Goal: Task Accomplishment & Management: Manage account settings

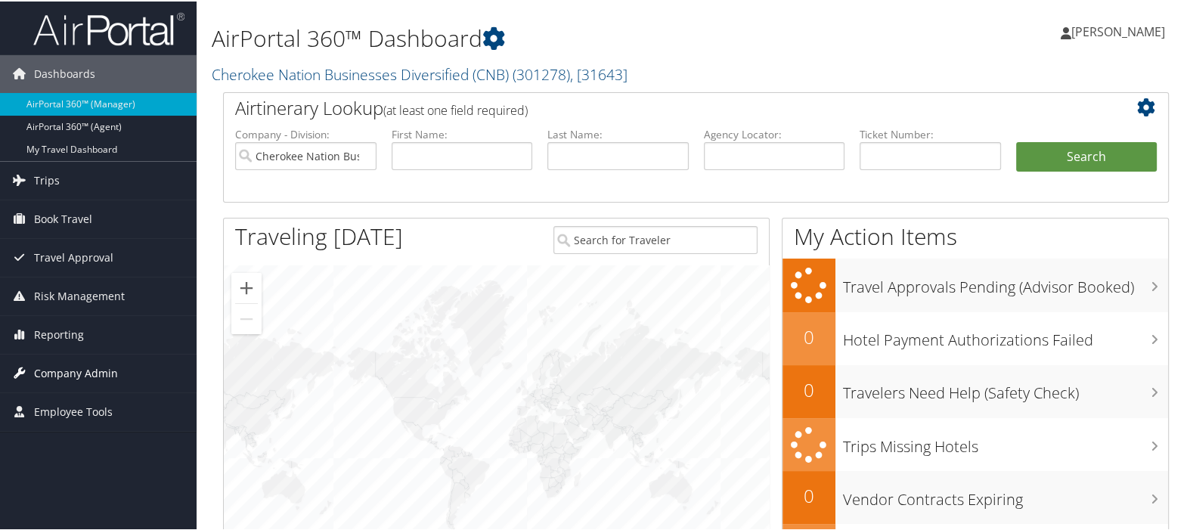
click at [122, 373] on link "Company Admin" at bounding box center [98, 372] width 197 height 38
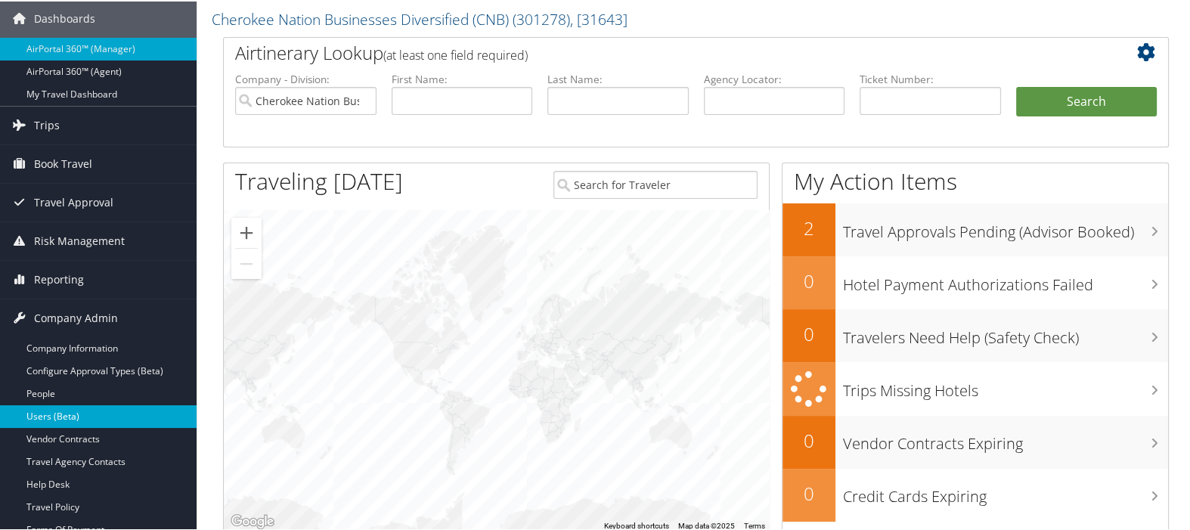
scroll to position [84, 0]
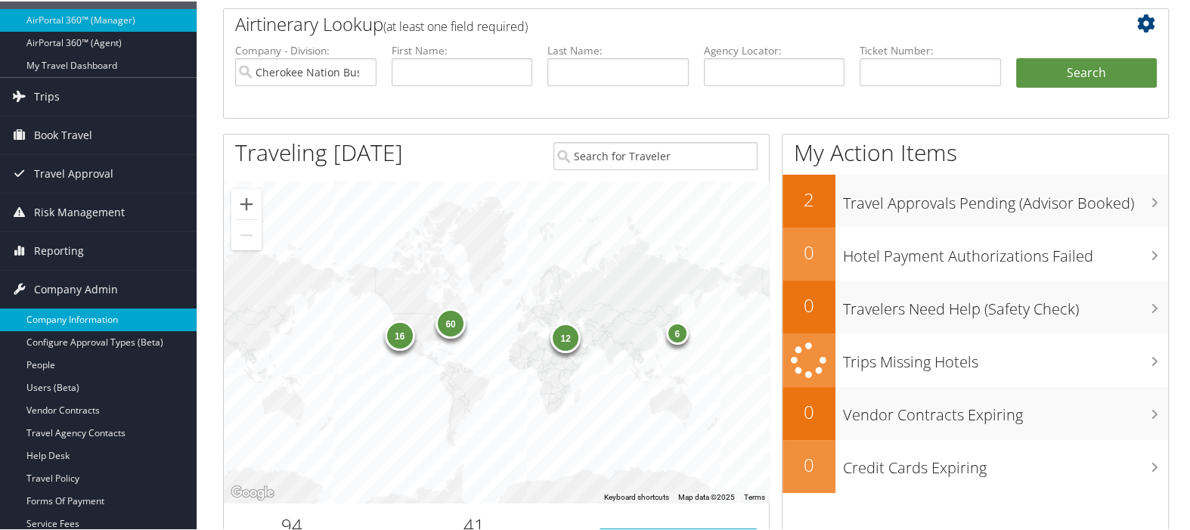
click at [131, 314] on link "Company Information" at bounding box center [98, 318] width 197 height 23
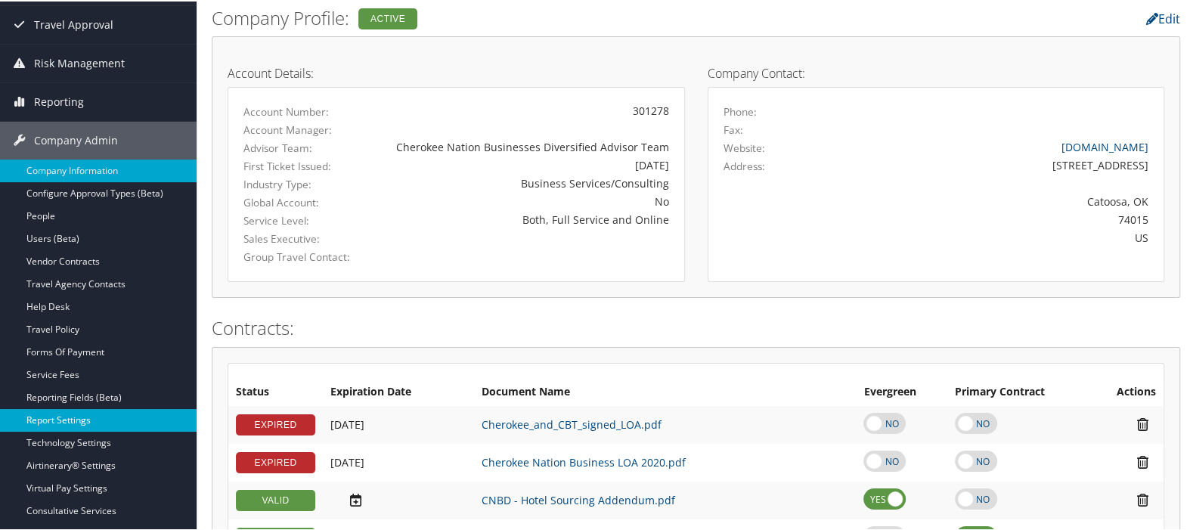
scroll to position [168, 0]
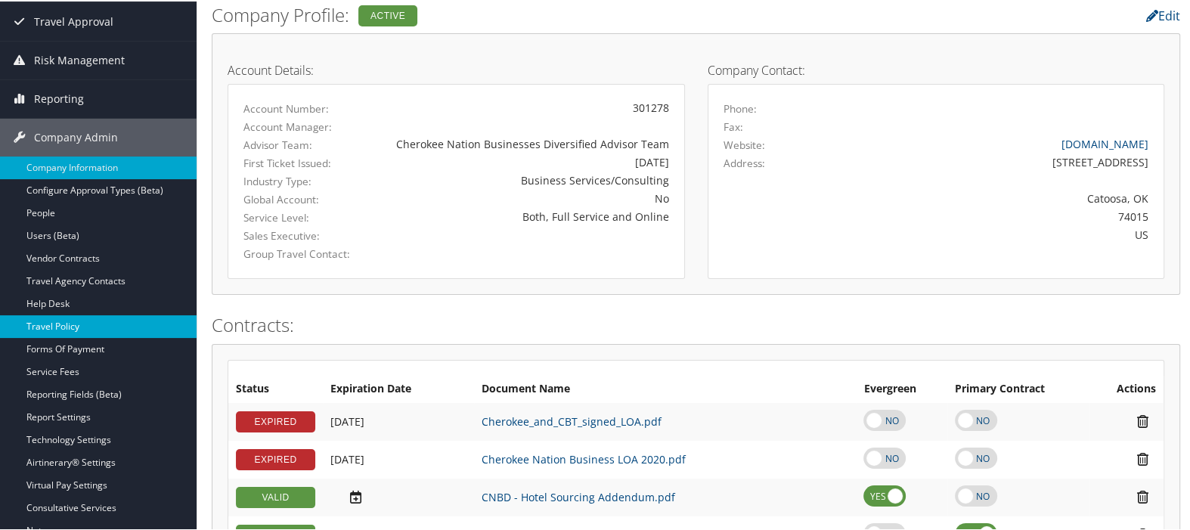
click at [102, 319] on link "Travel Policy" at bounding box center [98, 325] width 197 height 23
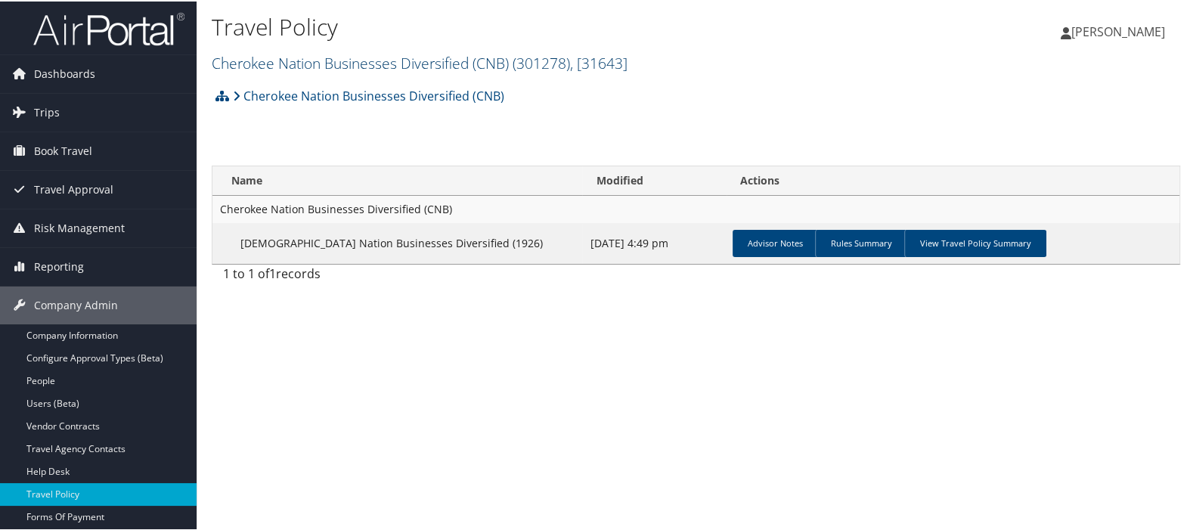
click at [399, 66] on link "Cherokee Nation Businesses Diversified (CNB) ( 301278 ) , [ 31643 ]" at bounding box center [420, 61] width 416 height 20
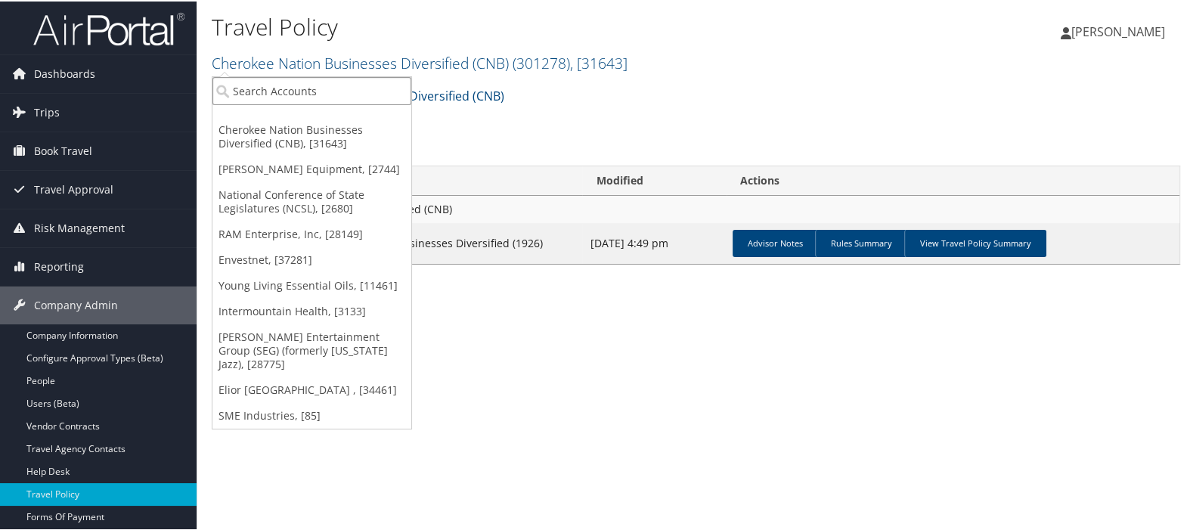
click at [397, 85] on input "search" at bounding box center [311, 90] width 199 height 28
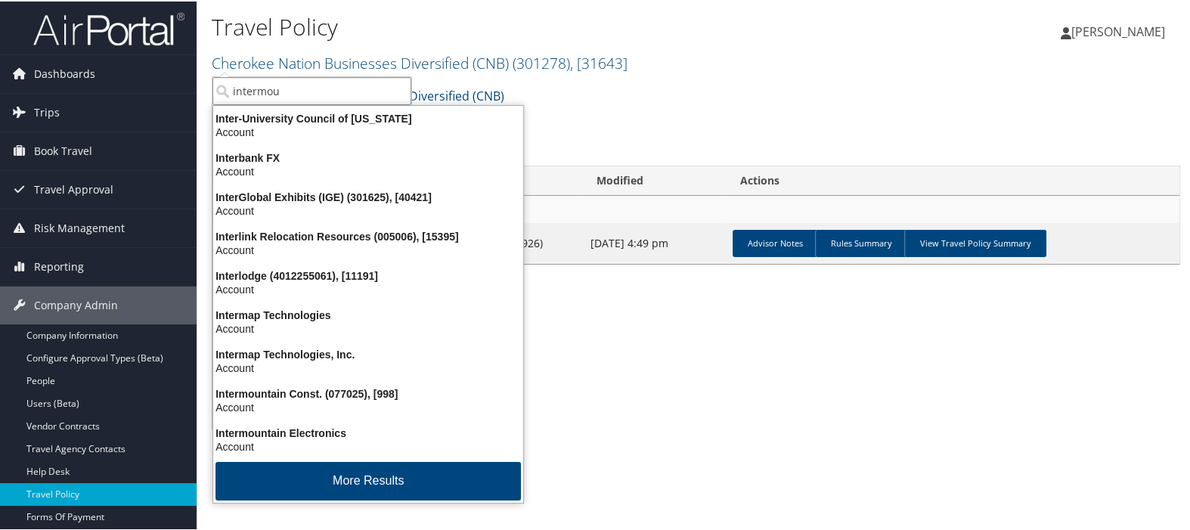
type input "intermoun"
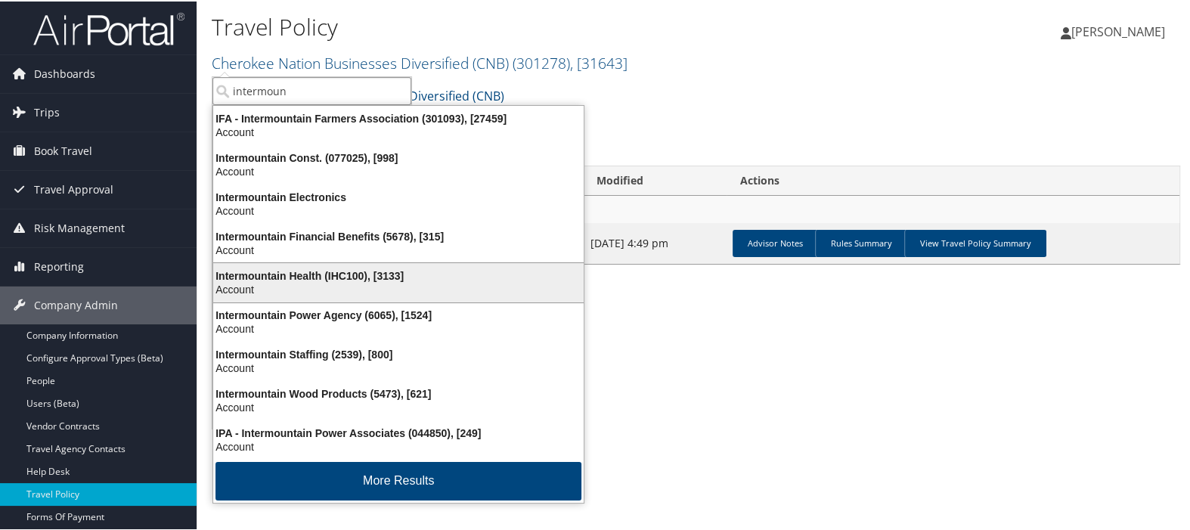
click at [357, 270] on div "Intermountain Health (IHC100), [3133]" at bounding box center [398, 275] width 389 height 14
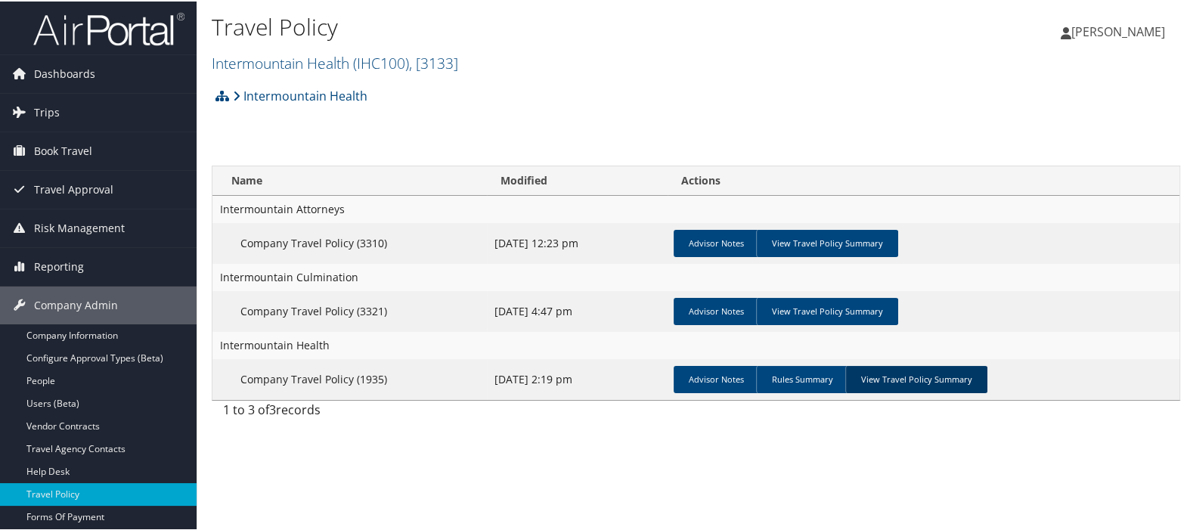
click at [922, 384] on link "View Travel Policy Summary" at bounding box center [916, 377] width 142 height 27
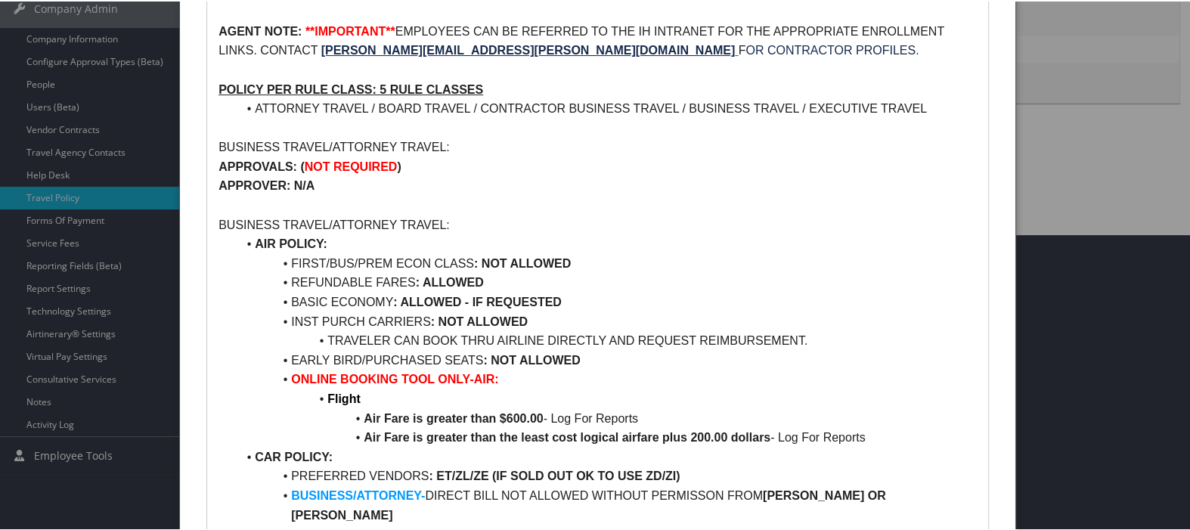
scroll to position [336, 0]
